Goal: Check status: Check status

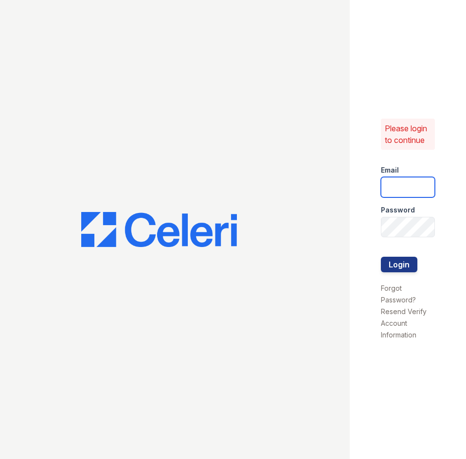
click at [408, 188] on input "email" at bounding box center [408, 187] width 55 height 20
type input "thesocialonhovey@trinity-pm.com"
click at [381, 257] on button "Login" at bounding box center [399, 265] width 37 height 16
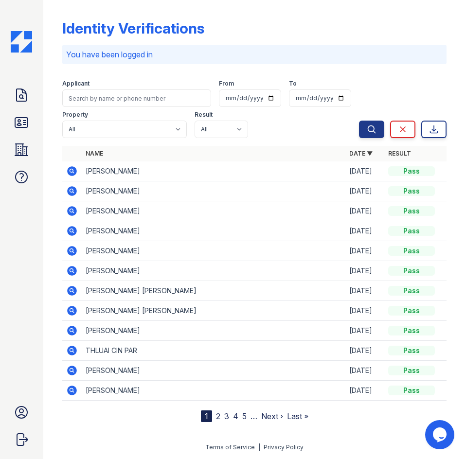
click at [388, 90] on div "Search Clear Export" at bounding box center [403, 107] width 88 height 62
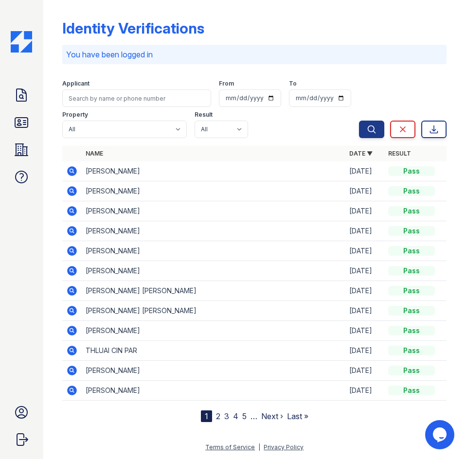
click at [388, 90] on div "Search Clear Export" at bounding box center [403, 107] width 88 height 62
click at [398, 88] on div "Search Clear Export" at bounding box center [403, 107] width 88 height 62
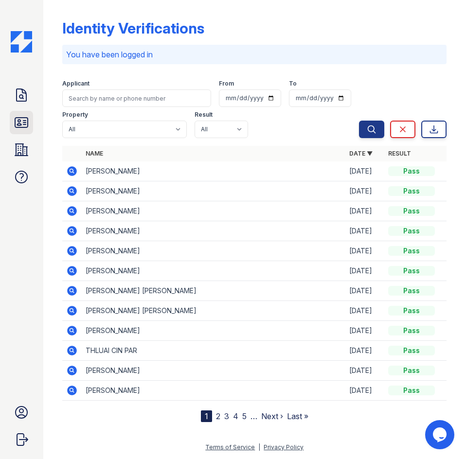
click at [23, 122] on icon at bounding box center [22, 123] width 16 height 16
